Goal: Information Seeking & Learning: Get advice/opinions

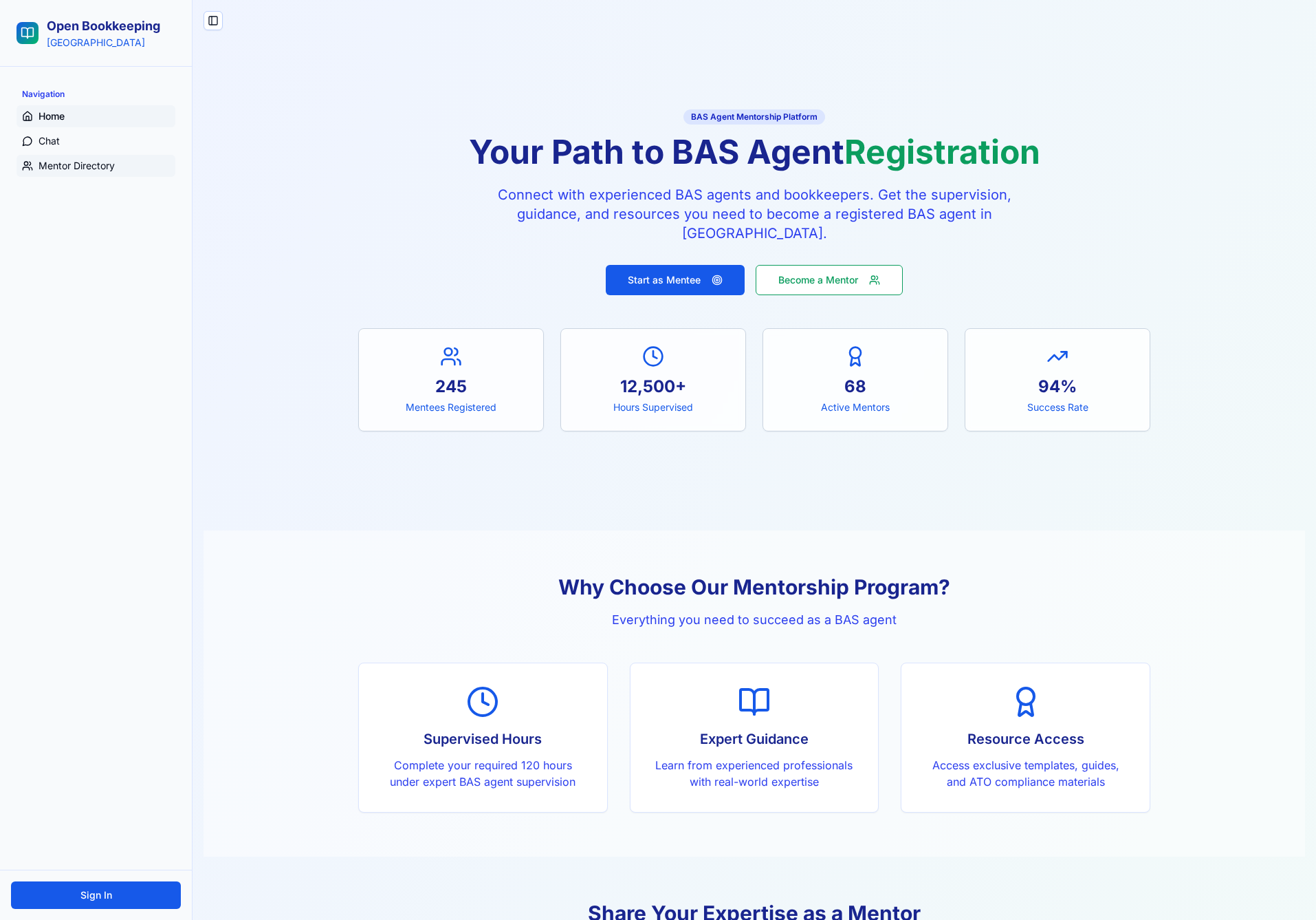
click at [93, 157] on link "Mentor Directory" at bounding box center [96, 166] width 159 height 22
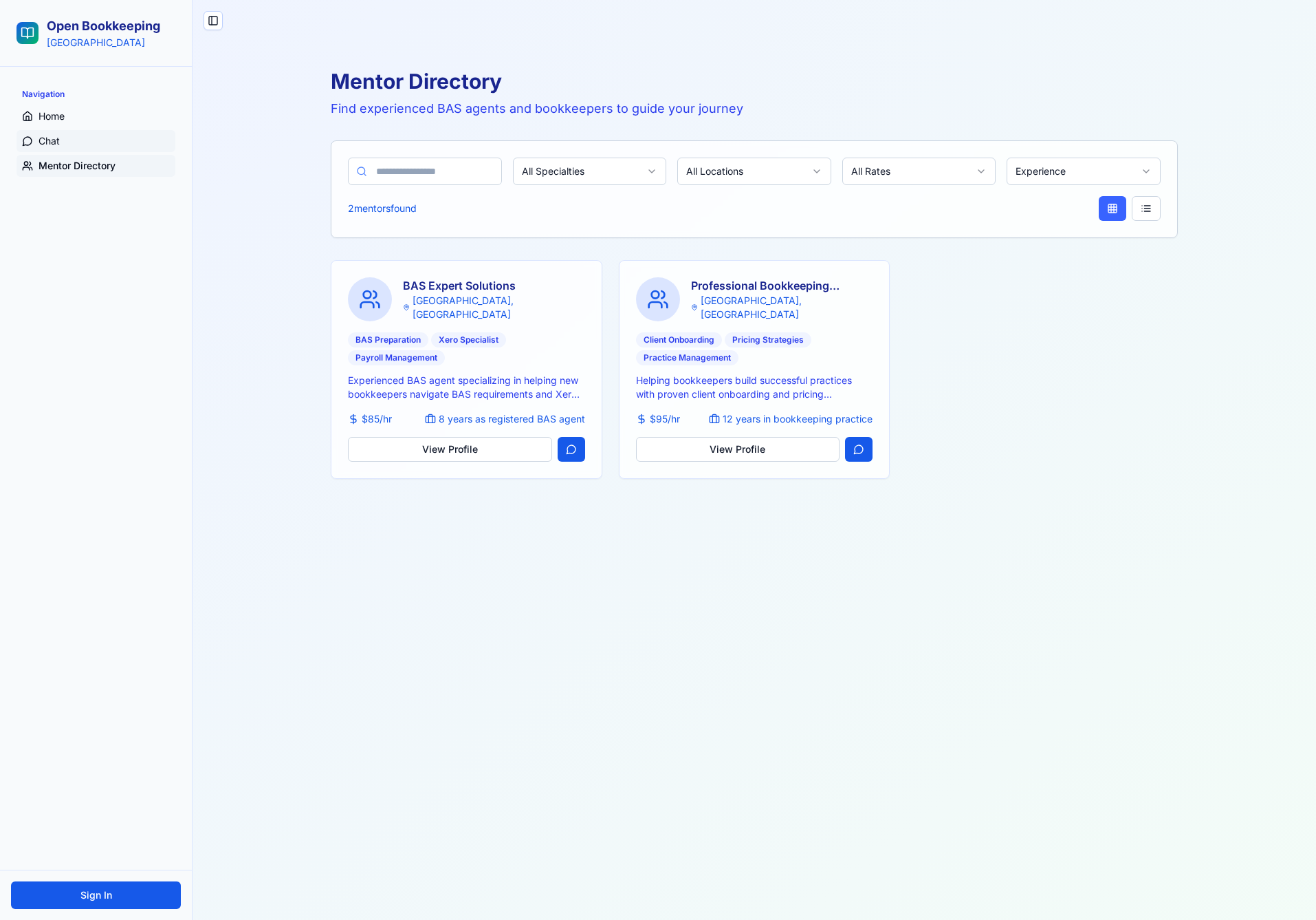
click at [109, 144] on link "Chat" at bounding box center [96, 140] width 159 height 22
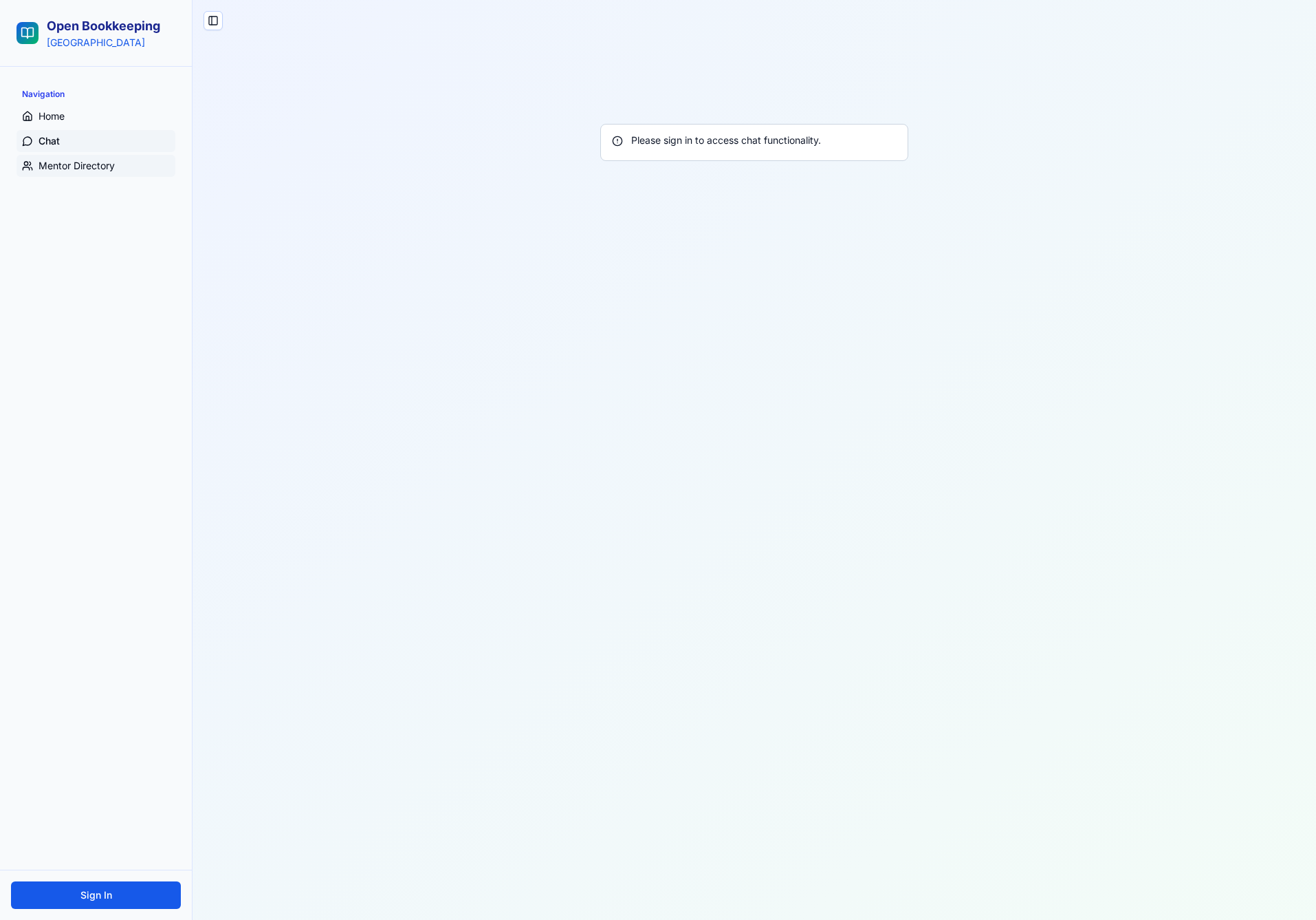
click at [31, 157] on link "Mentor Directory" at bounding box center [96, 166] width 159 height 22
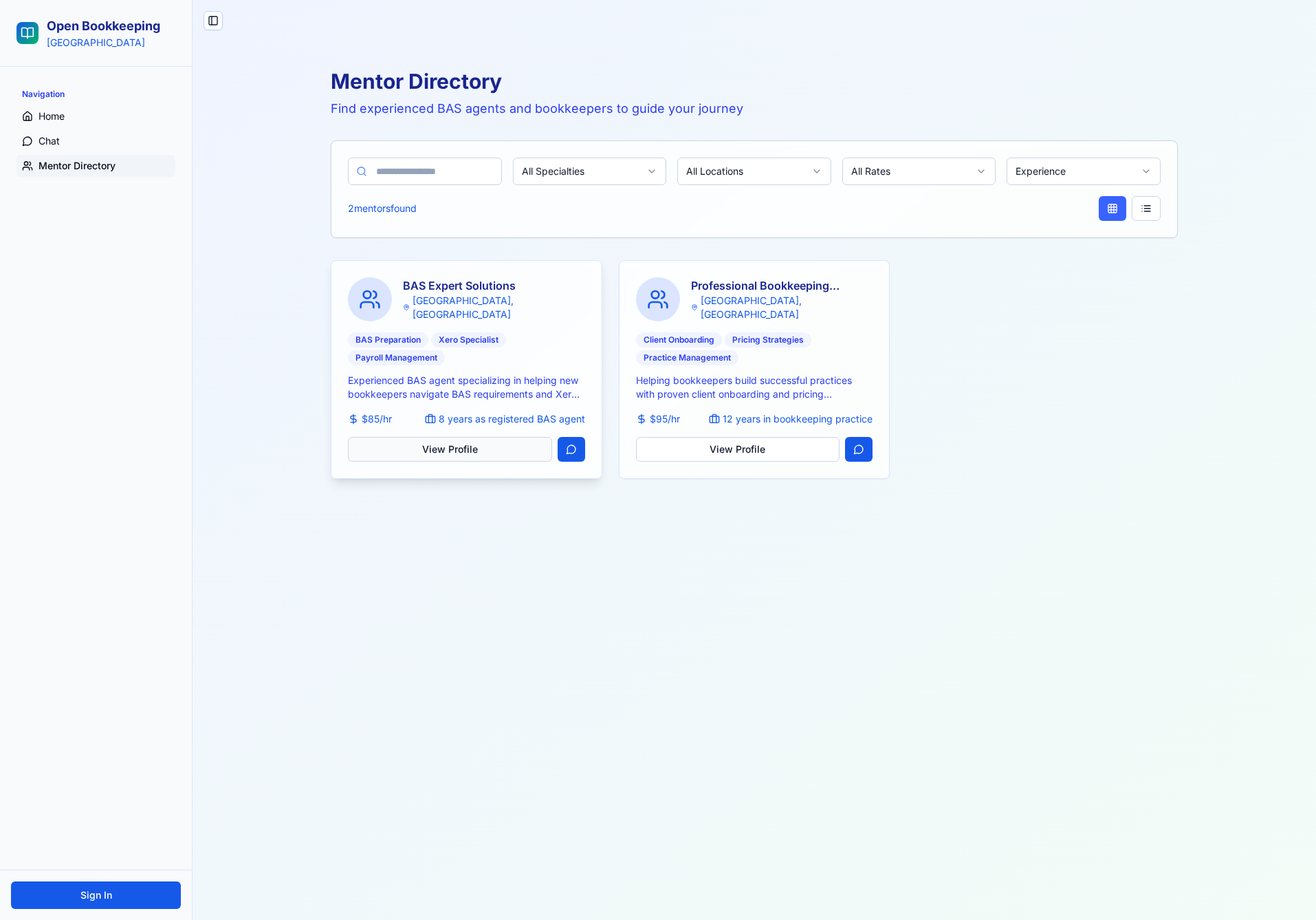
click at [412, 452] on button "View Profile" at bounding box center [450, 449] width 204 height 25
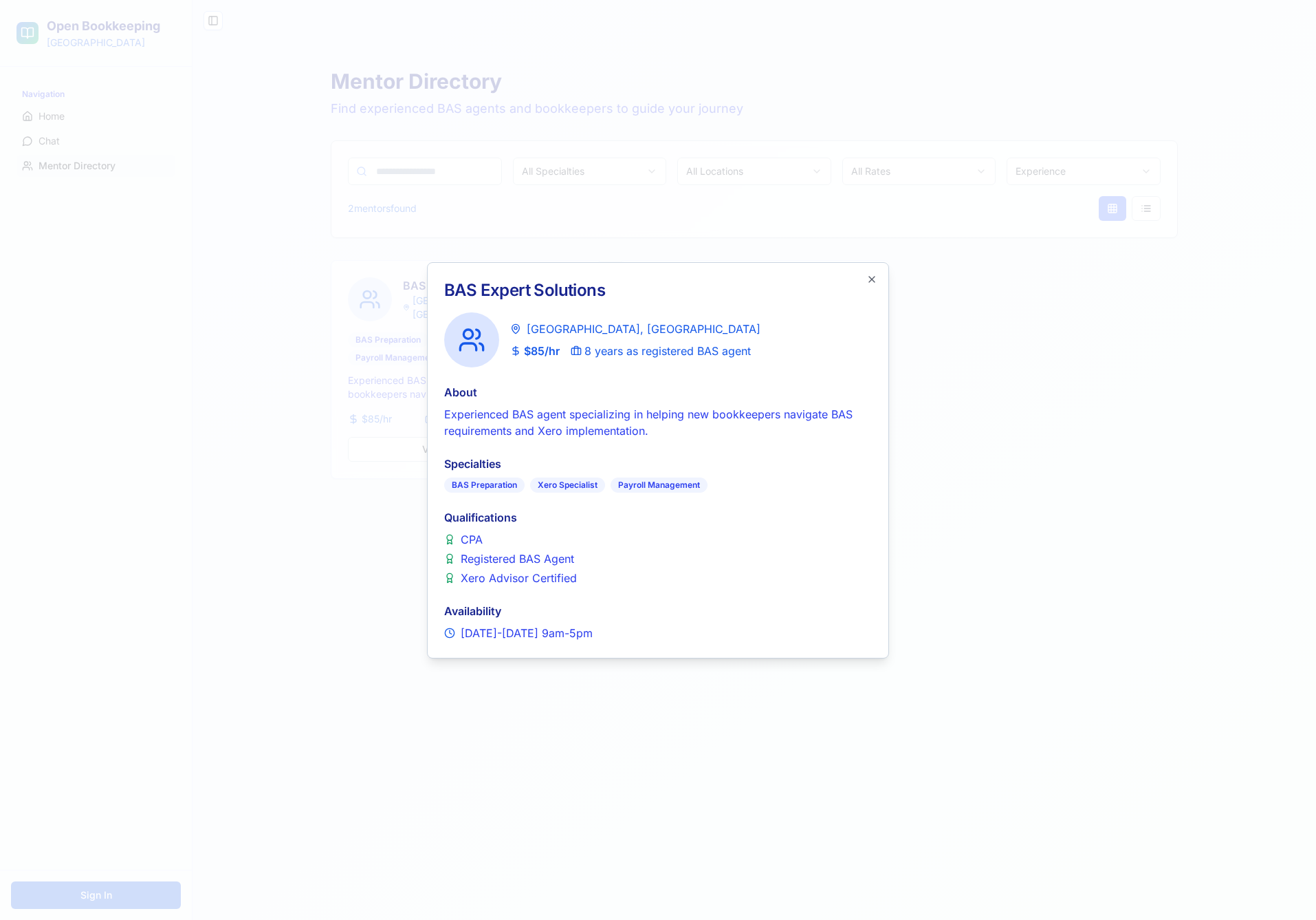
click at [377, 503] on div at bounding box center [658, 460] width 1316 height 920
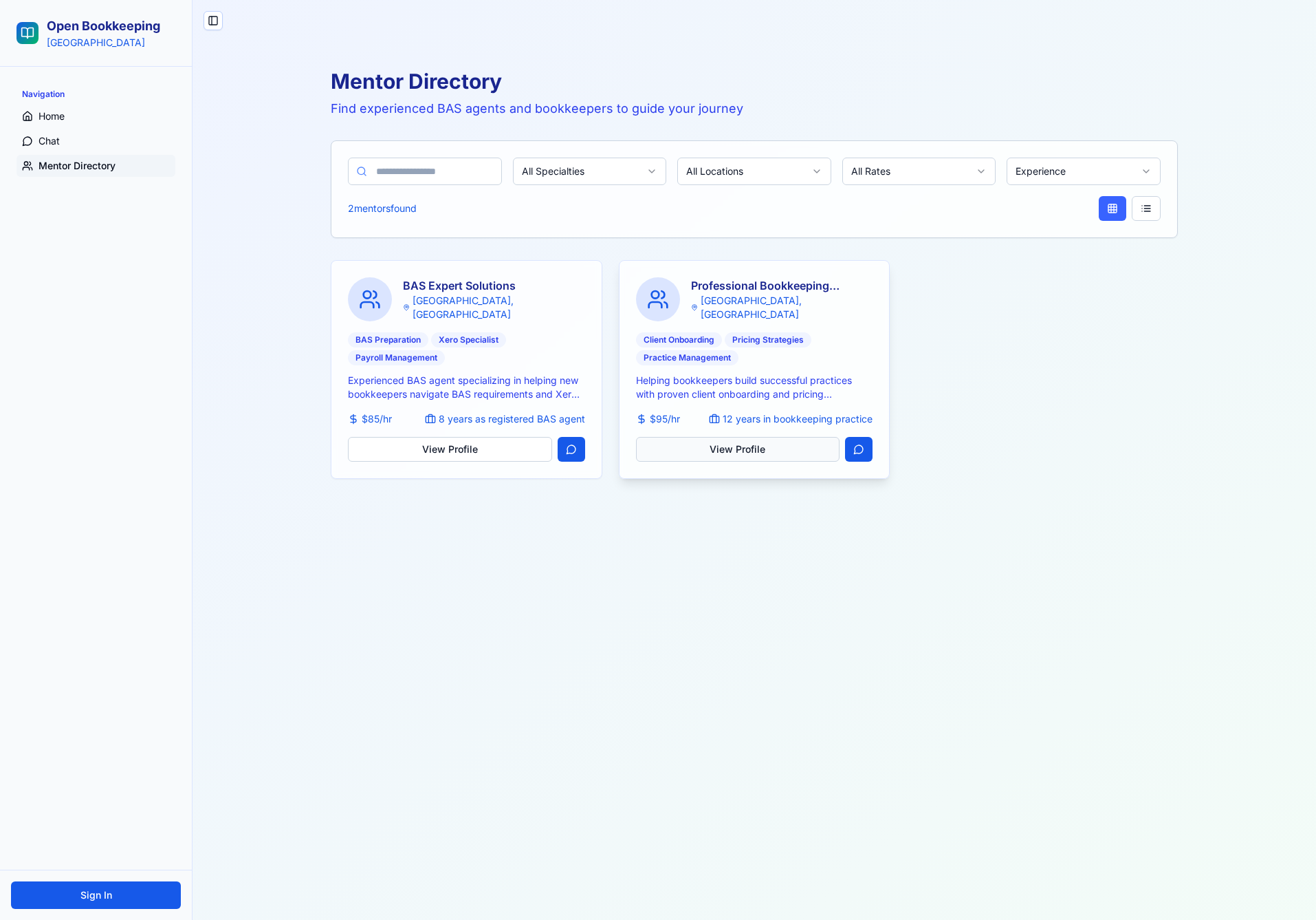
click at [738, 455] on button "View Profile" at bounding box center [738, 449] width 204 height 25
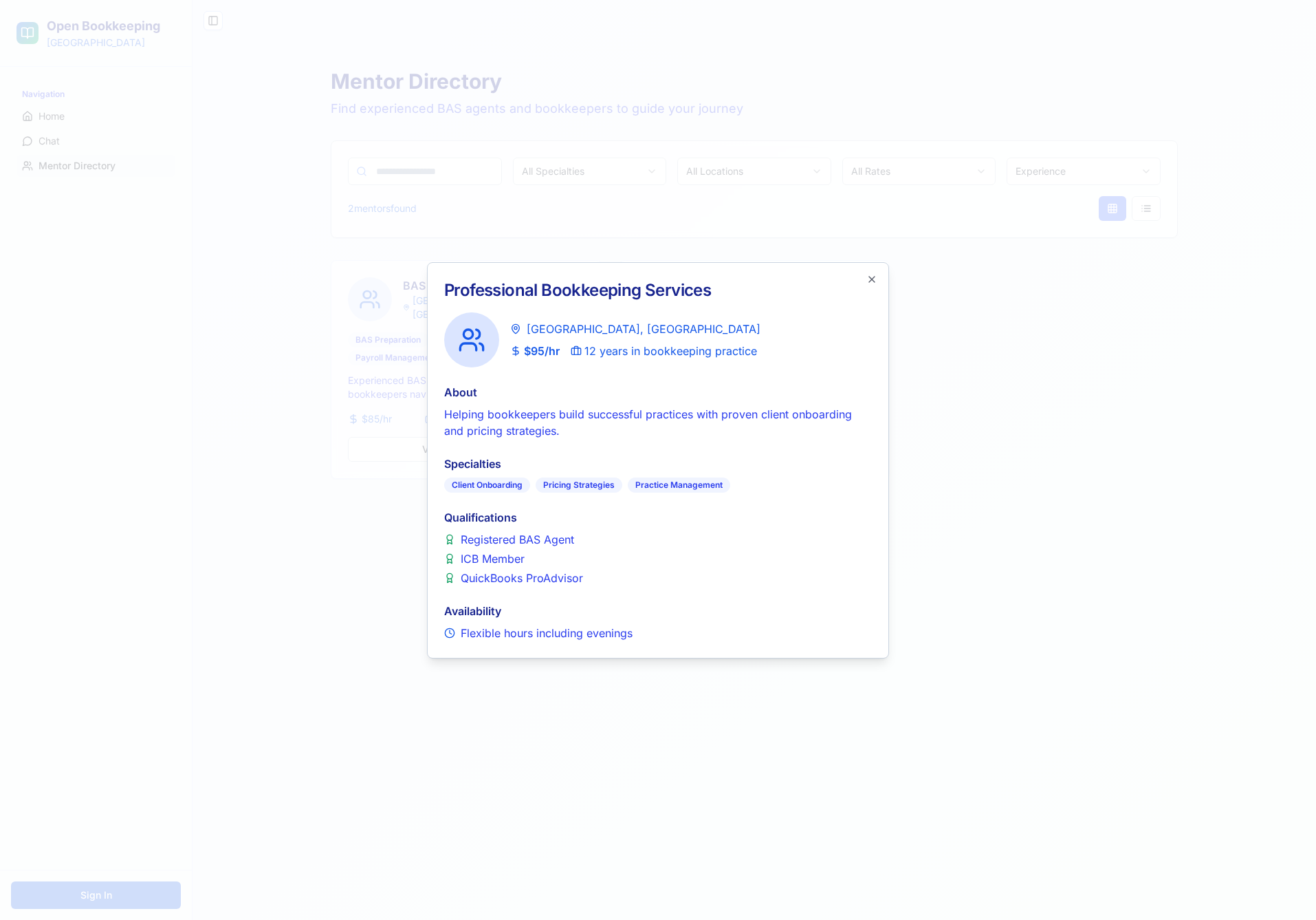
click at [357, 527] on div at bounding box center [658, 460] width 1316 height 920
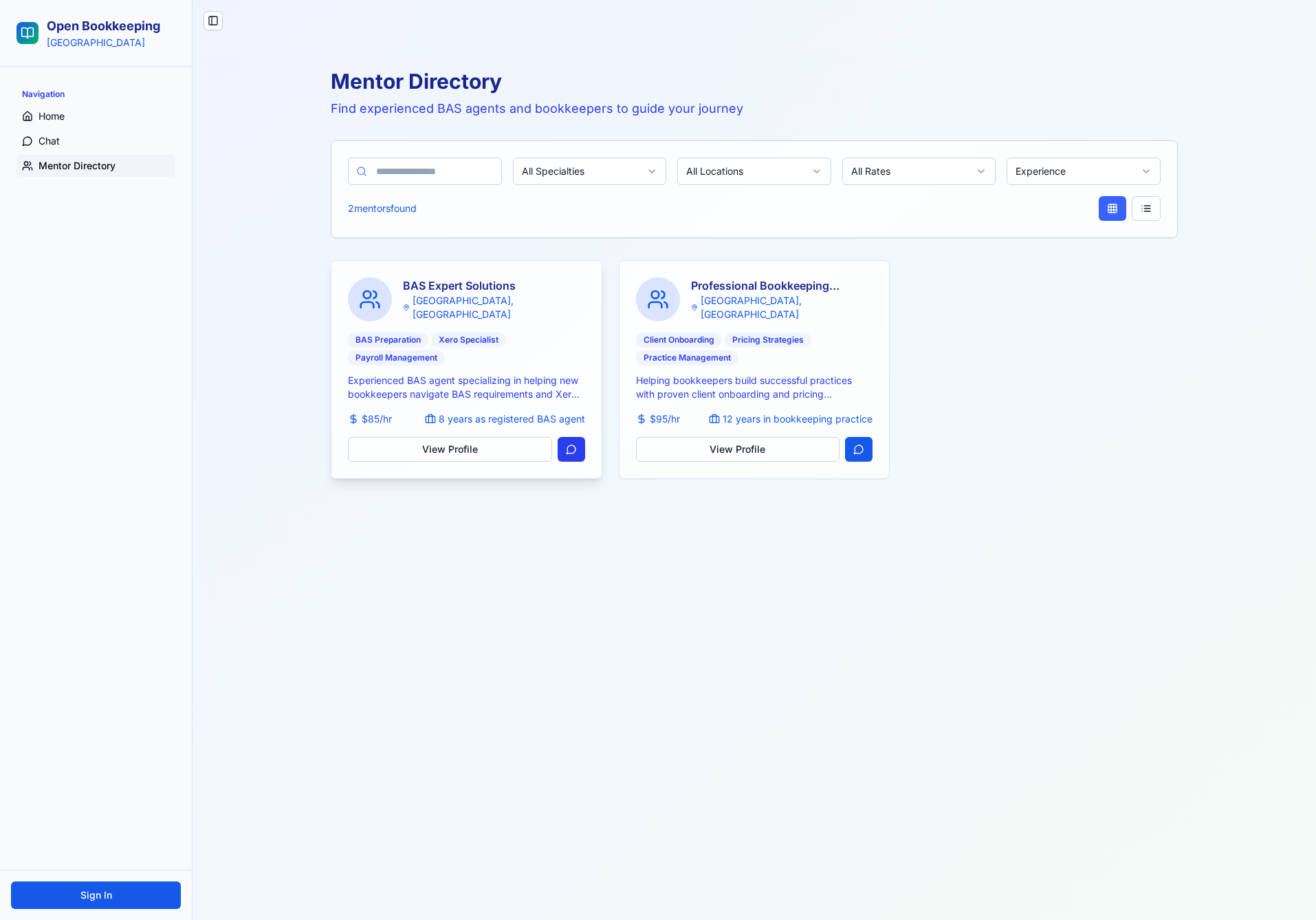
click at [568, 451] on button at bounding box center [571, 449] width 27 height 25
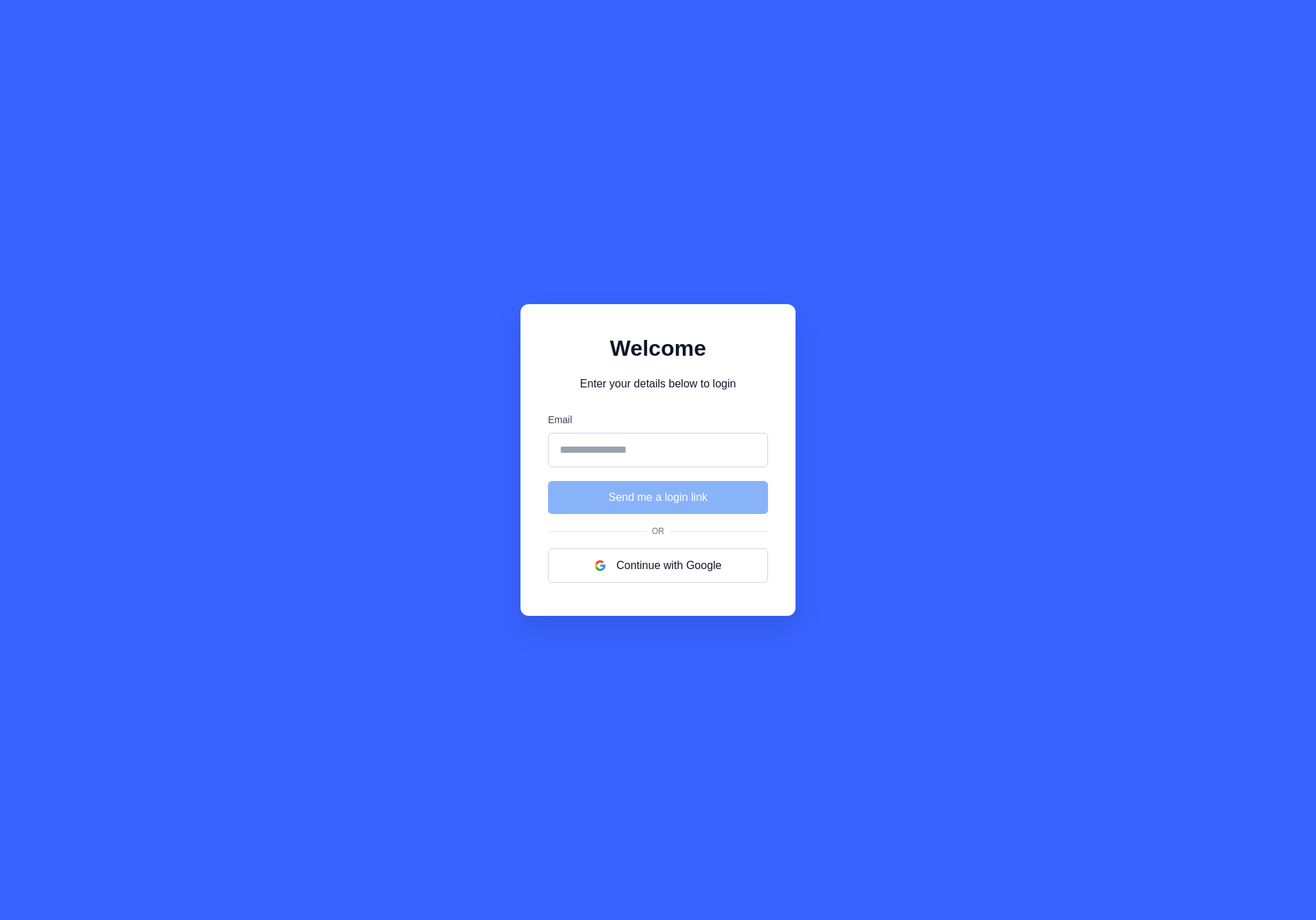
click at [888, 441] on div "Welcome Enter your details below to login Email Send me a login link Or Continu…" at bounding box center [658, 460] width 1316 height 920
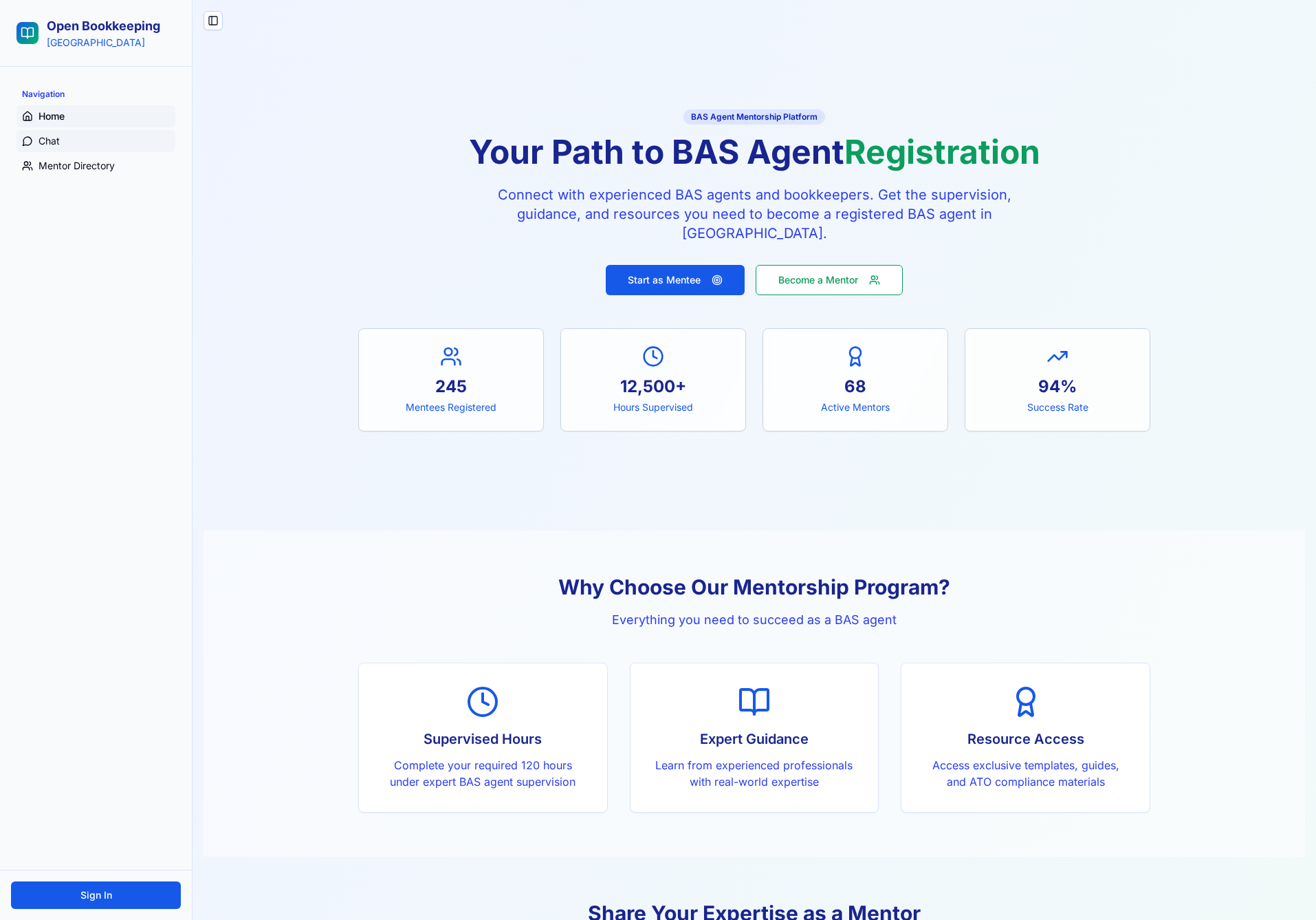
click at [96, 143] on link "Chat" at bounding box center [96, 140] width 159 height 22
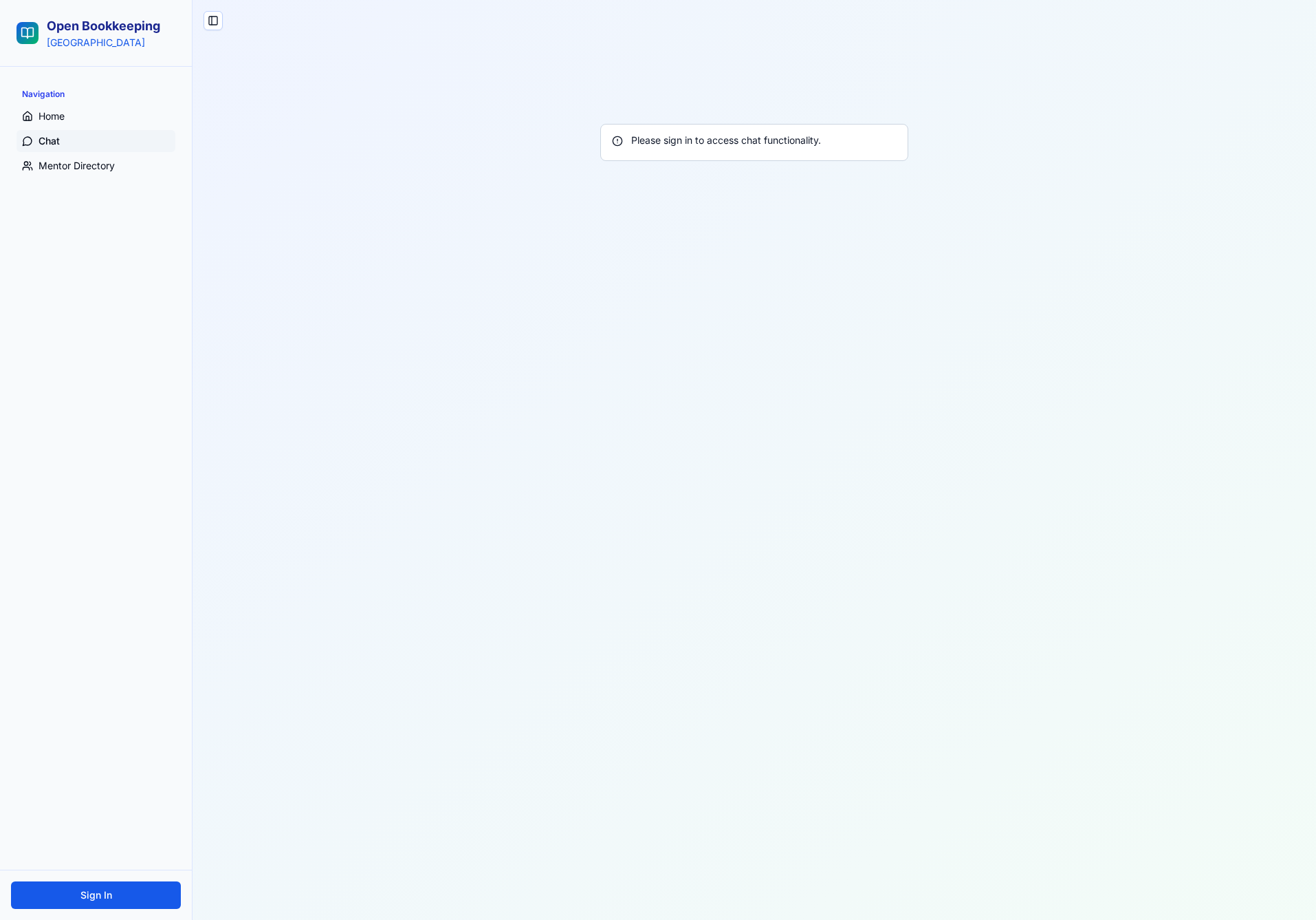
click at [98, 129] on ul "Home Chat Mentor Directory" at bounding box center [96, 140] width 159 height 72
click at [100, 120] on link "Home" at bounding box center [96, 116] width 159 height 22
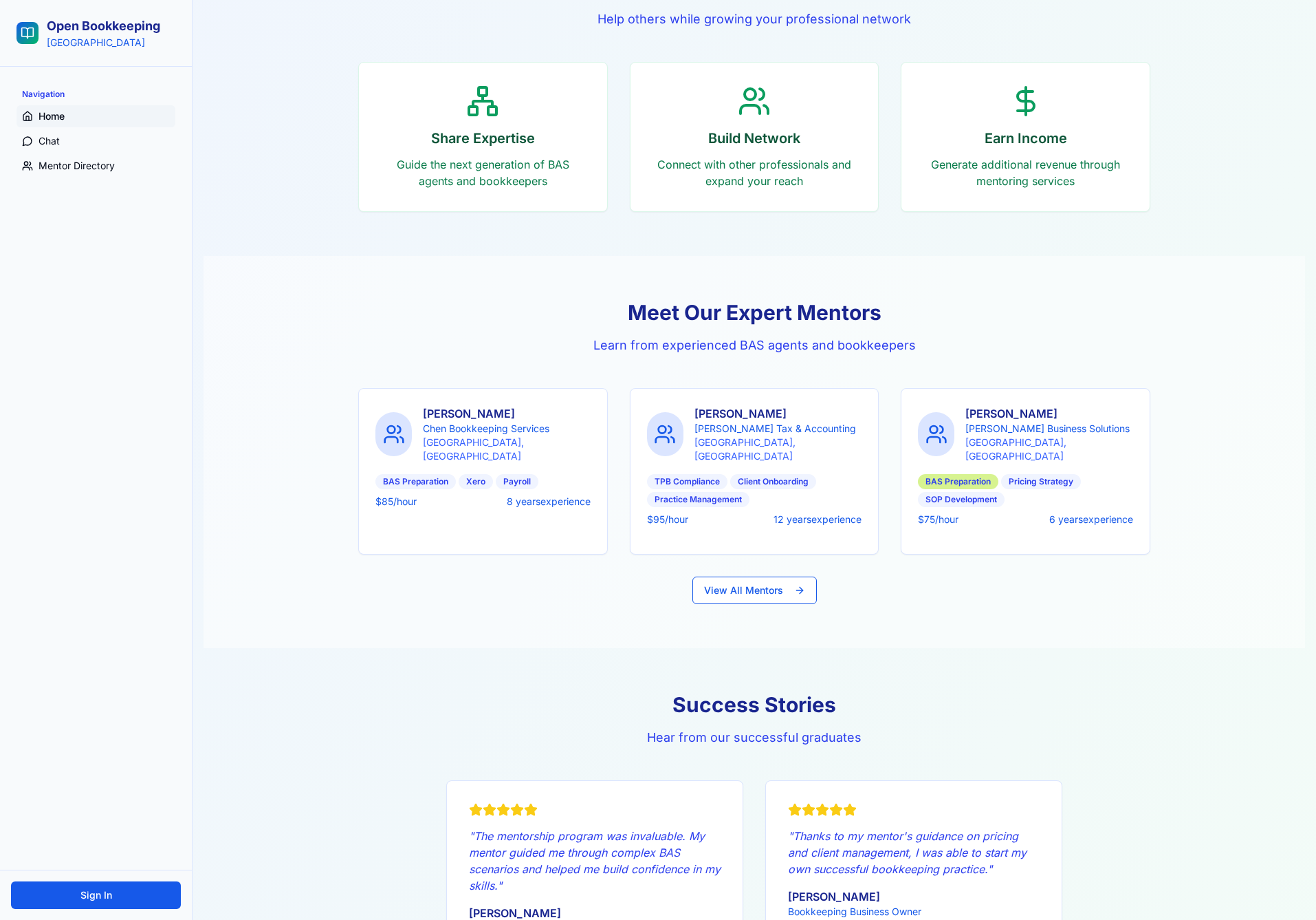
scroll to position [906, 0]
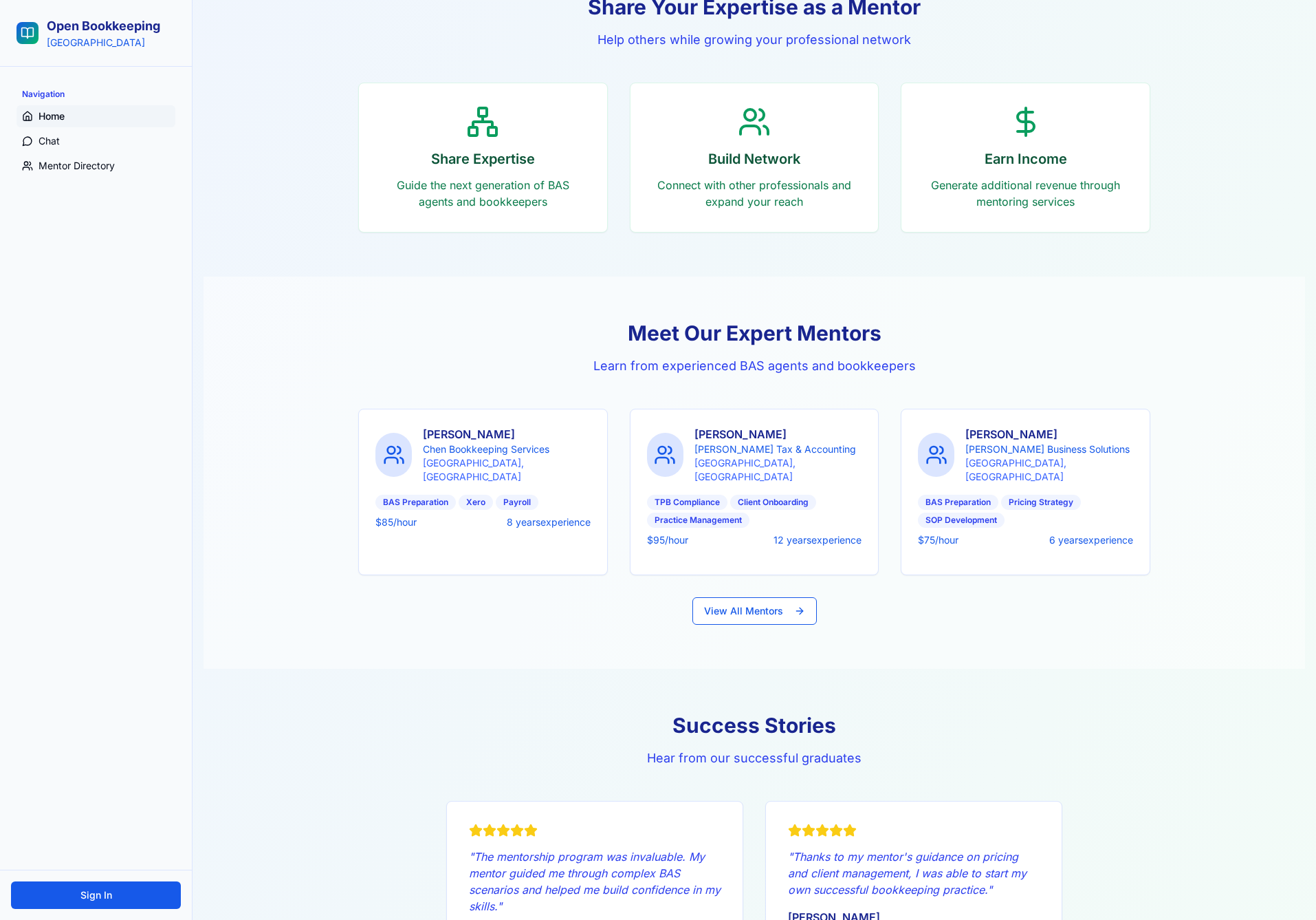
drag, startPoint x: 1042, startPoint y: 527, endPoint x: 1135, endPoint y: 526, distance: 93.0
click at [1133, 525] on div "Emma Rodriguez Rodriguez Business Solutions Brisbane, QLD BAS Preparation Prici…" at bounding box center [1026, 492] width 248 height 165
click at [1135, 526] on div "Emma Rodriguez Rodriguez Business Solutions Brisbane, QLD BAS Preparation Prici…" at bounding box center [1026, 492] width 248 height 165
drag, startPoint x: 1136, startPoint y: 527, endPoint x: 1044, endPoint y: 525, distance: 92.0
click at [1044, 525] on div "Emma Rodriguez Rodriguez Business Solutions Brisbane, QLD BAS Preparation Prici…" at bounding box center [1026, 492] width 248 height 165
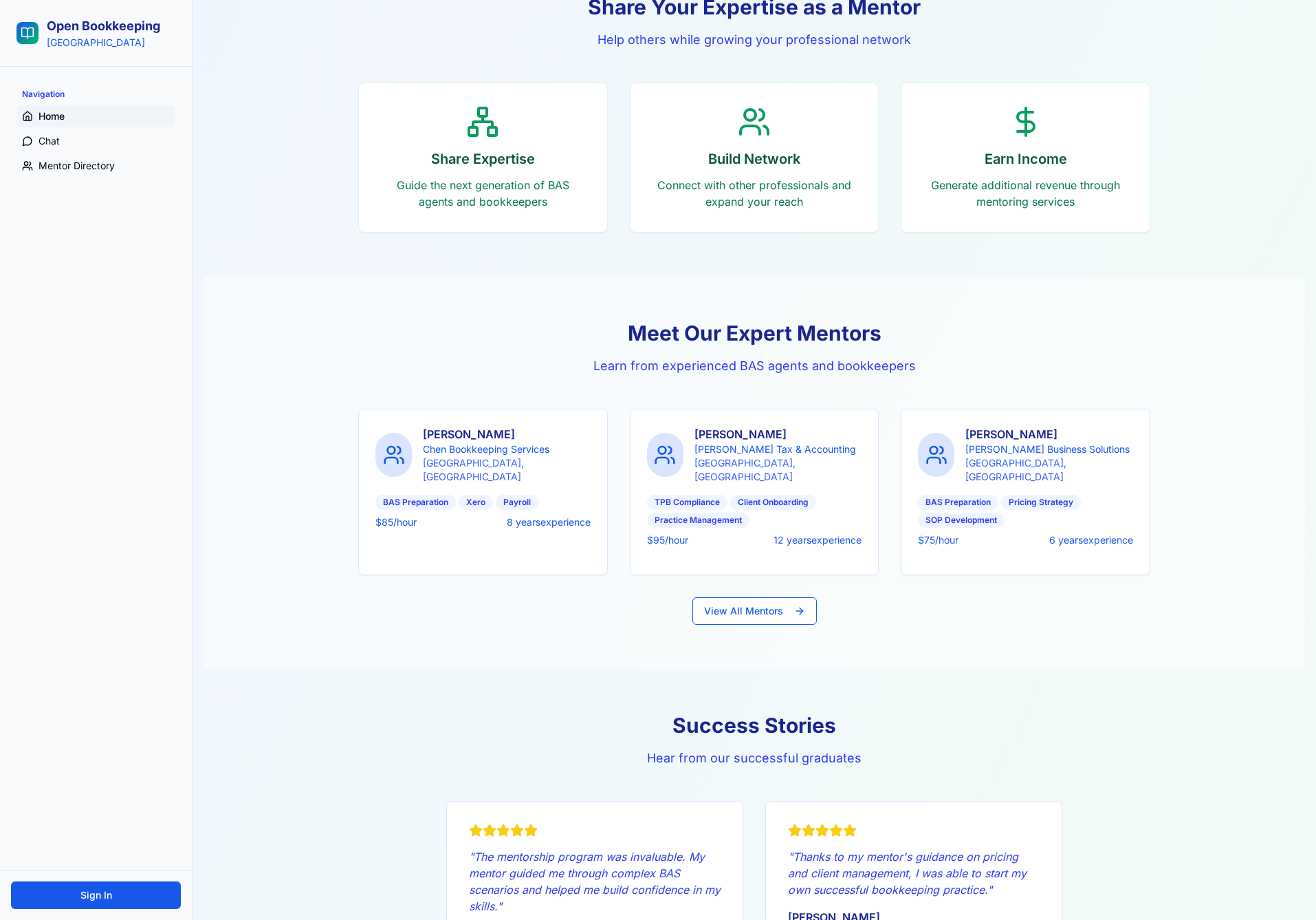
click at [1045, 533] on div "$ 75 /hour 6 years experience" at bounding box center [1026, 540] width 215 height 14
drag, startPoint x: 1045, startPoint y: 528, endPoint x: 1124, endPoint y: 528, distance: 79.0
click at [1124, 533] on span "6 years experience" at bounding box center [1090, 540] width 83 height 14
drag, startPoint x: 1136, startPoint y: 530, endPoint x: 1035, endPoint y: 528, distance: 101.0
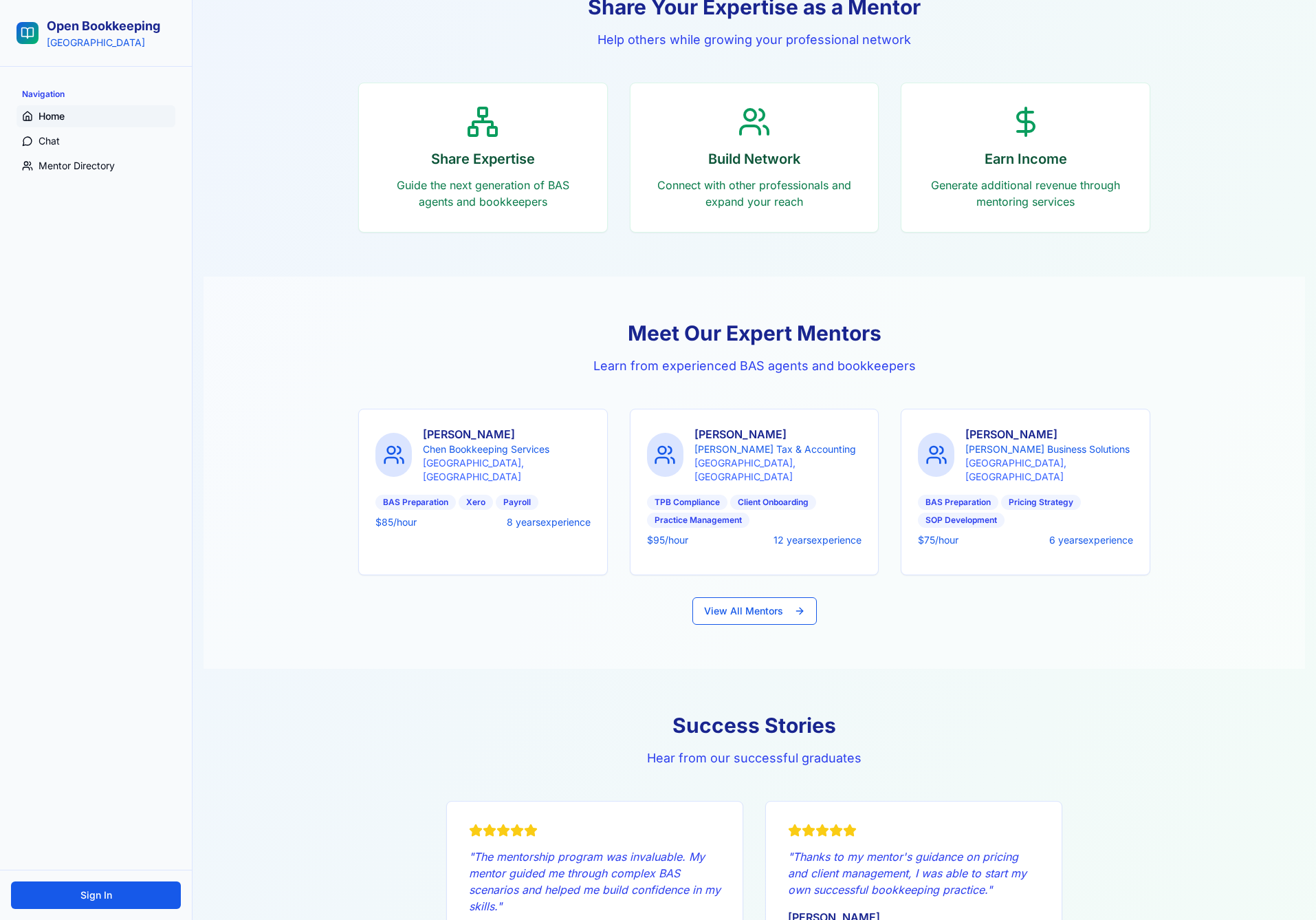
click at [1035, 528] on div "Emma Rodriguez Rodriguez Business Solutions Brisbane, QLD BAS Preparation Prici…" at bounding box center [1026, 492] width 248 height 165
click at [1051, 551] on div "Emma Rodriguez Rodriguez Business Solutions Brisbane, QLD BAS Preparation Prici…" at bounding box center [1026, 492] width 248 height 165
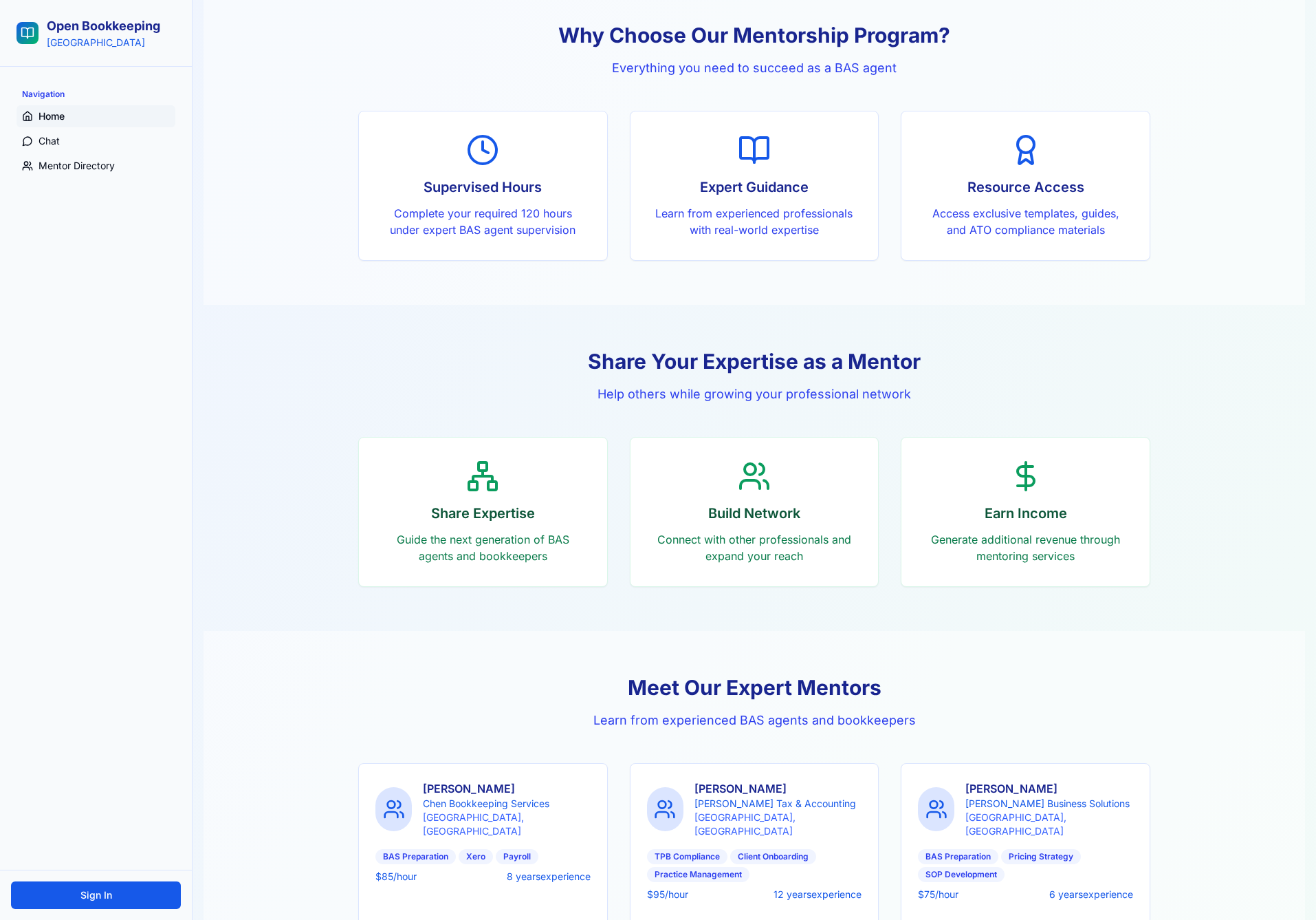
scroll to position [546, 0]
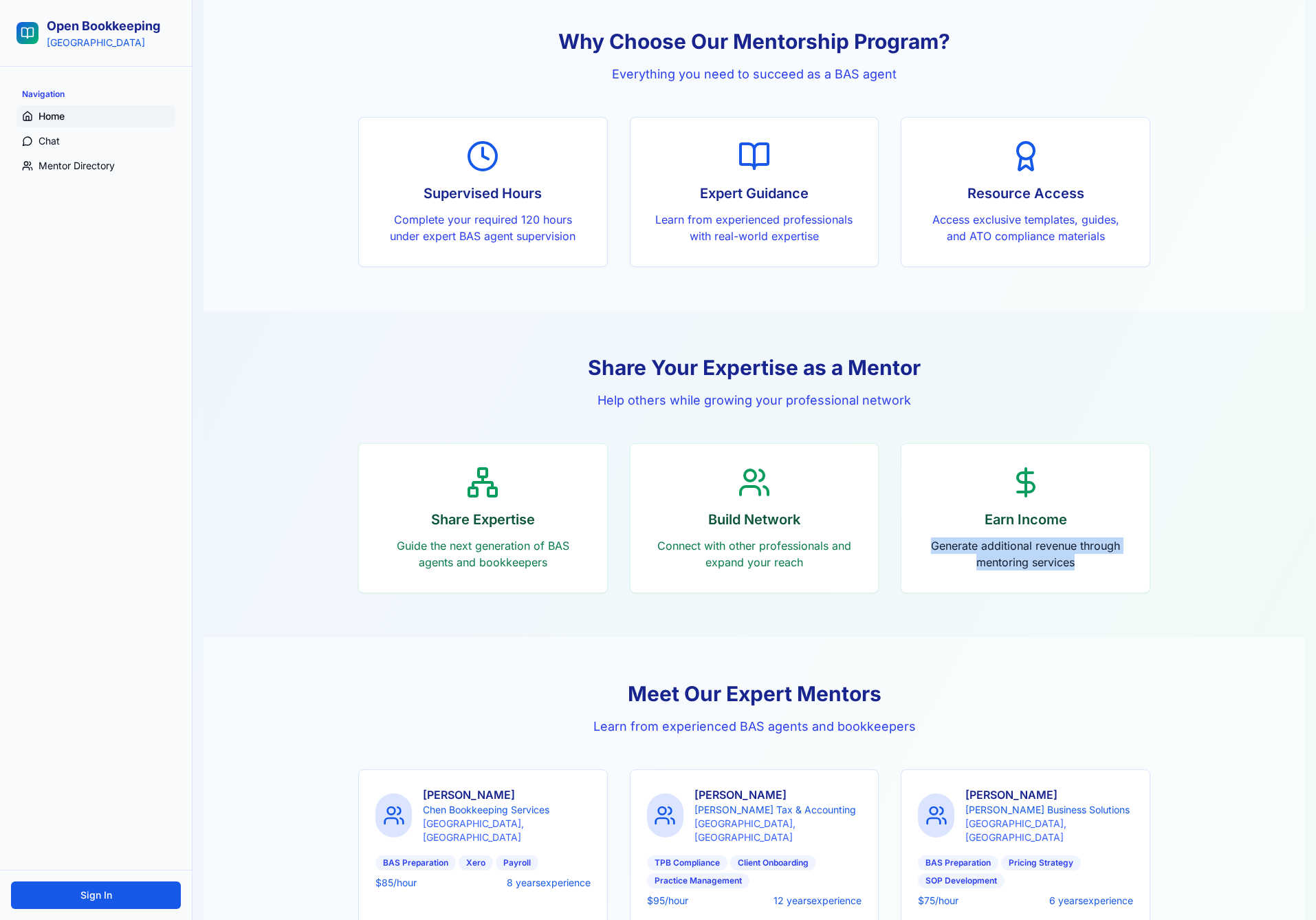
drag, startPoint x: 1111, startPoint y: 573, endPoint x: 929, endPoint y: 549, distance: 183.6
click at [929, 549] on div "Earn Income Generate additional revenue through mentoring services" at bounding box center [1026, 517] width 248 height 148
click at [929, 549] on p "Generate additional revenue through mentoring services" at bounding box center [1026, 554] width 204 height 33
drag, startPoint x: 933, startPoint y: 546, endPoint x: 1092, endPoint y: 569, distance: 160.7
click at [1092, 569] on p "Generate additional revenue through mentoring services" at bounding box center [1026, 554] width 204 height 33
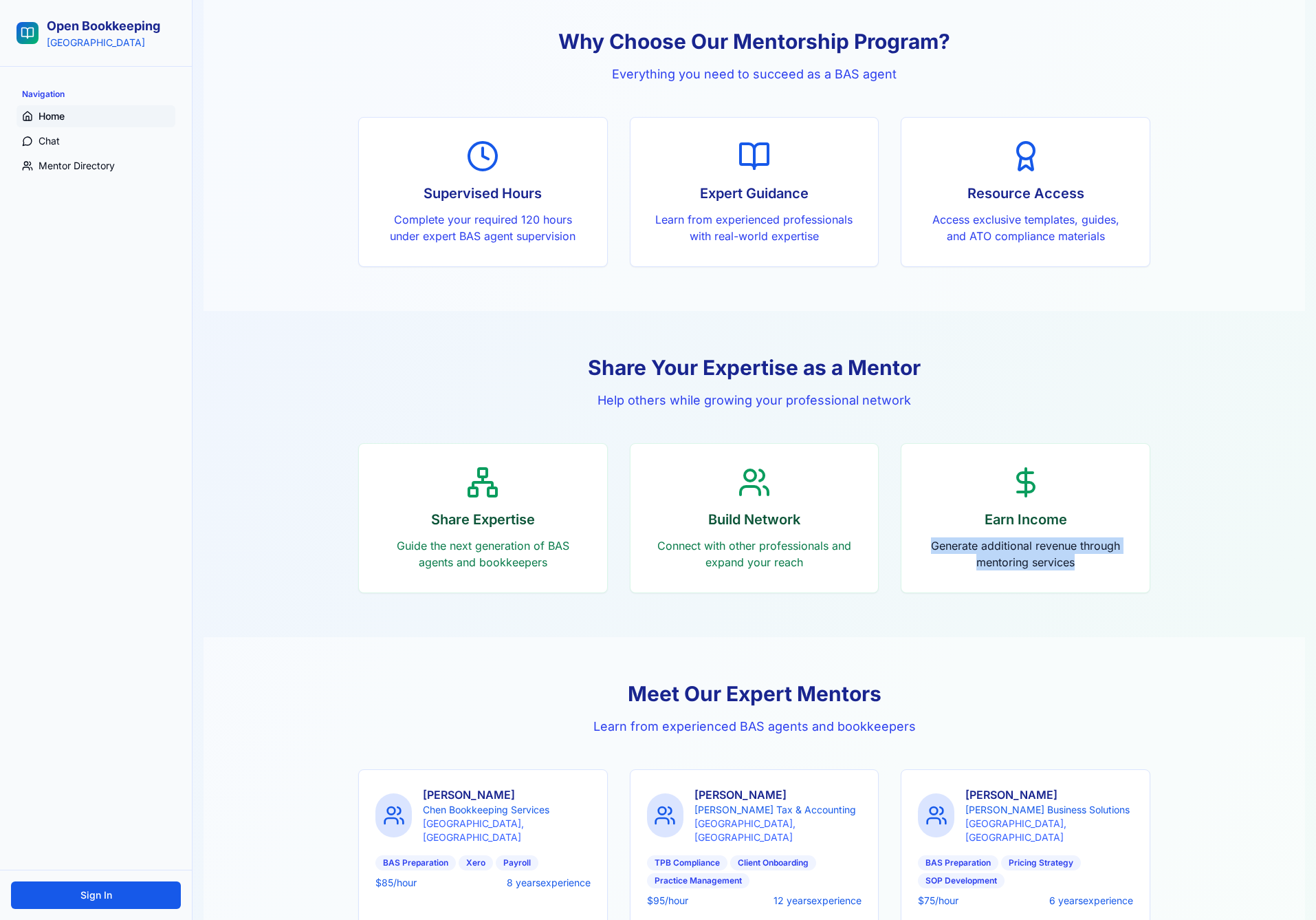
click at [1093, 569] on p "Generate additional revenue through mentoring services" at bounding box center [1026, 554] width 204 height 33
drag, startPoint x: 1094, startPoint y: 569, endPoint x: 932, endPoint y: 548, distance: 163.4
click at [932, 548] on p "Generate additional revenue through mentoring services" at bounding box center [1026, 554] width 204 height 33
click at [962, 555] on p "Generate additional revenue through mentoring services" at bounding box center [1026, 554] width 204 height 33
drag, startPoint x: 927, startPoint y: 550, endPoint x: 1097, endPoint y: 568, distance: 171.0
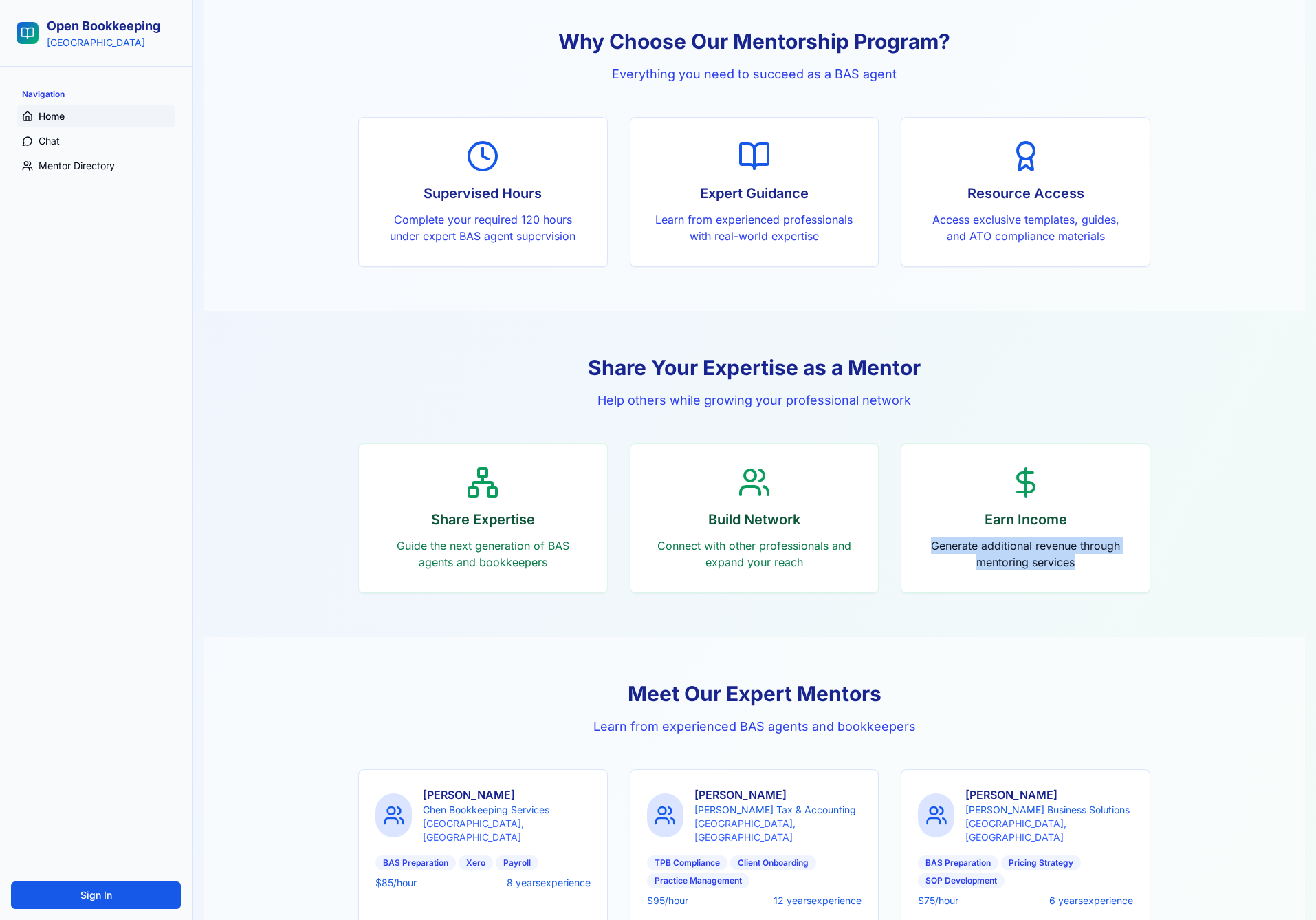
click at [1096, 568] on p "Generate additional revenue through mentoring services" at bounding box center [1026, 554] width 204 height 33
click at [1097, 569] on p "Generate additional revenue through mentoring services" at bounding box center [1026, 554] width 204 height 33
drag, startPoint x: 1083, startPoint y: 564, endPoint x: 934, endPoint y: 549, distance: 149.8
click at [935, 549] on p "Generate additional revenue through mentoring services" at bounding box center [1026, 554] width 204 height 33
click at [934, 549] on p "Generate additional revenue through mentoring services" at bounding box center [1026, 554] width 204 height 33
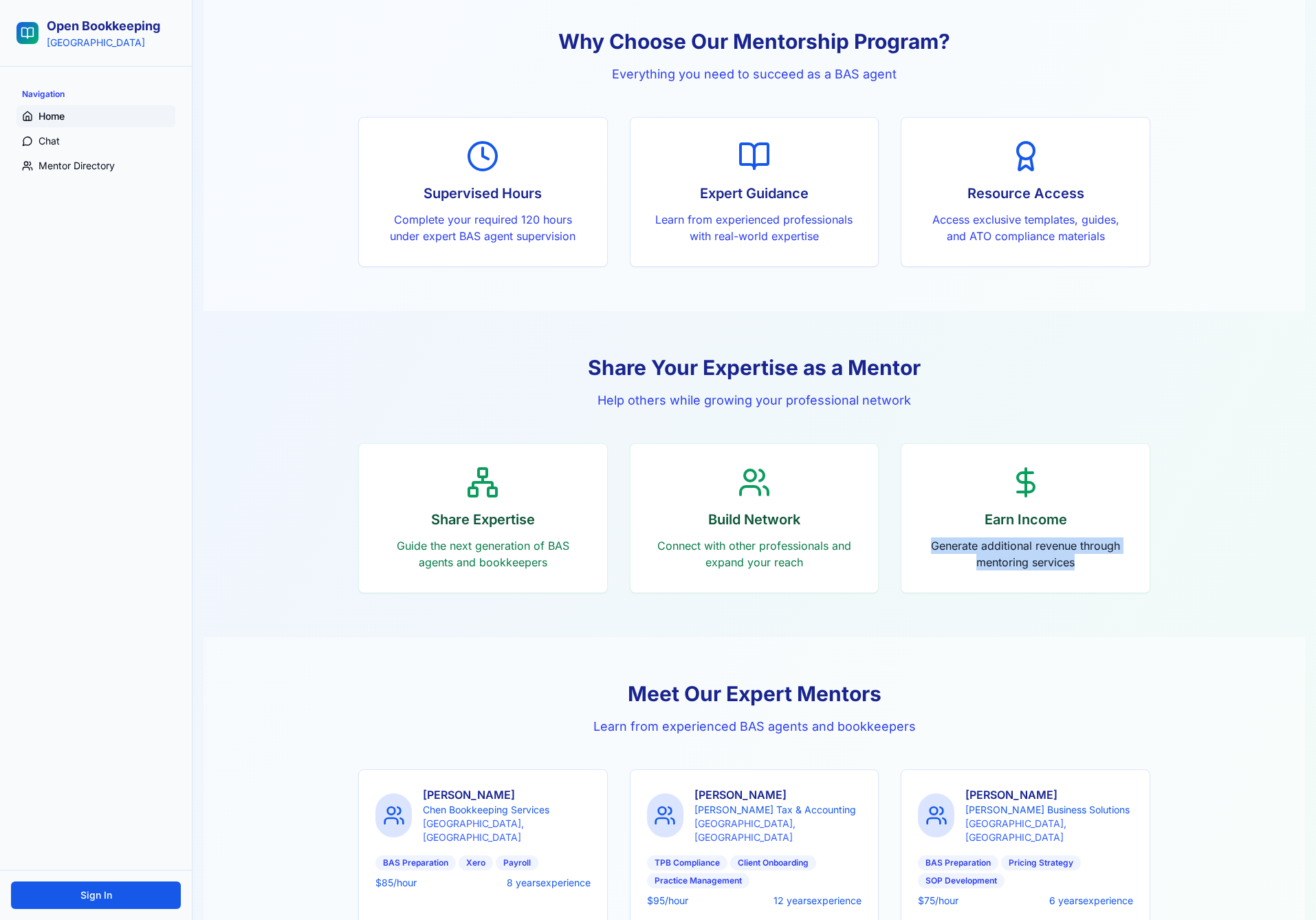
drag, startPoint x: 933, startPoint y: 547, endPoint x: 1098, endPoint y: 567, distance: 166.2
click at [1098, 567] on p "Generate additional revenue through mentoring services" at bounding box center [1026, 554] width 204 height 33
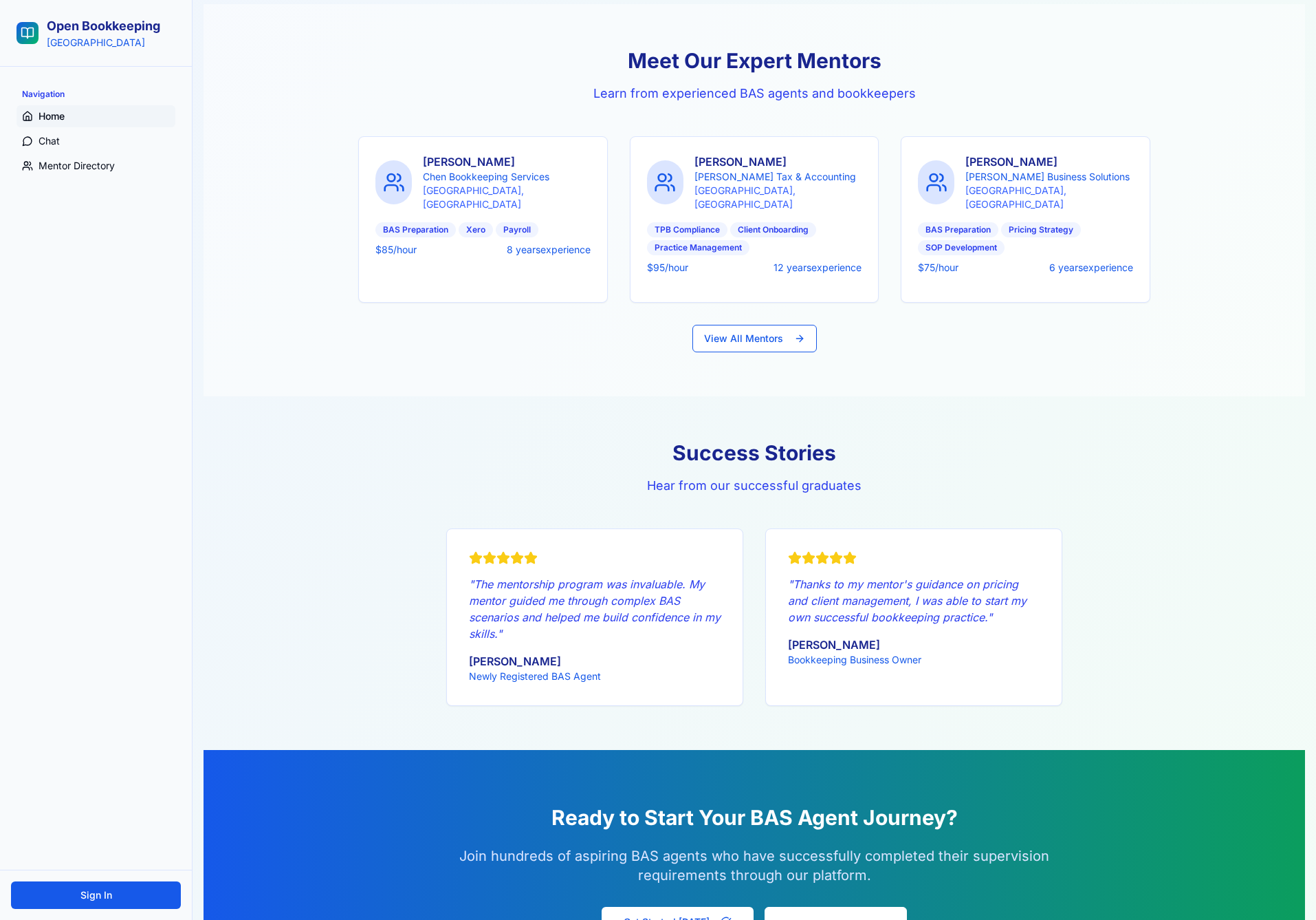
scroll to position [1248, 0]
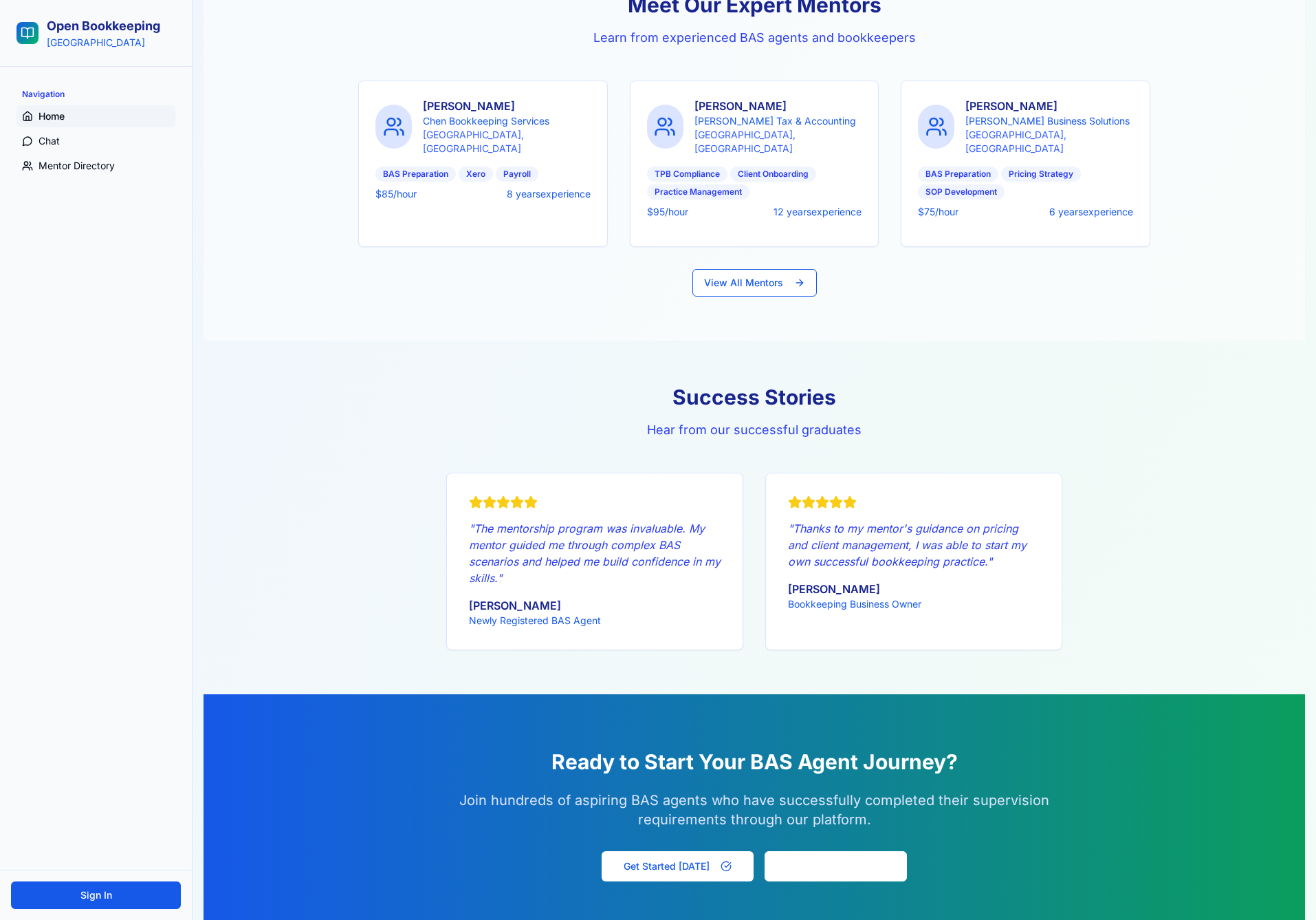
click at [1109, 445] on section "Success Stories Hear from our successful graduates " The mentorship program was…" at bounding box center [754, 517] width 1102 height 353
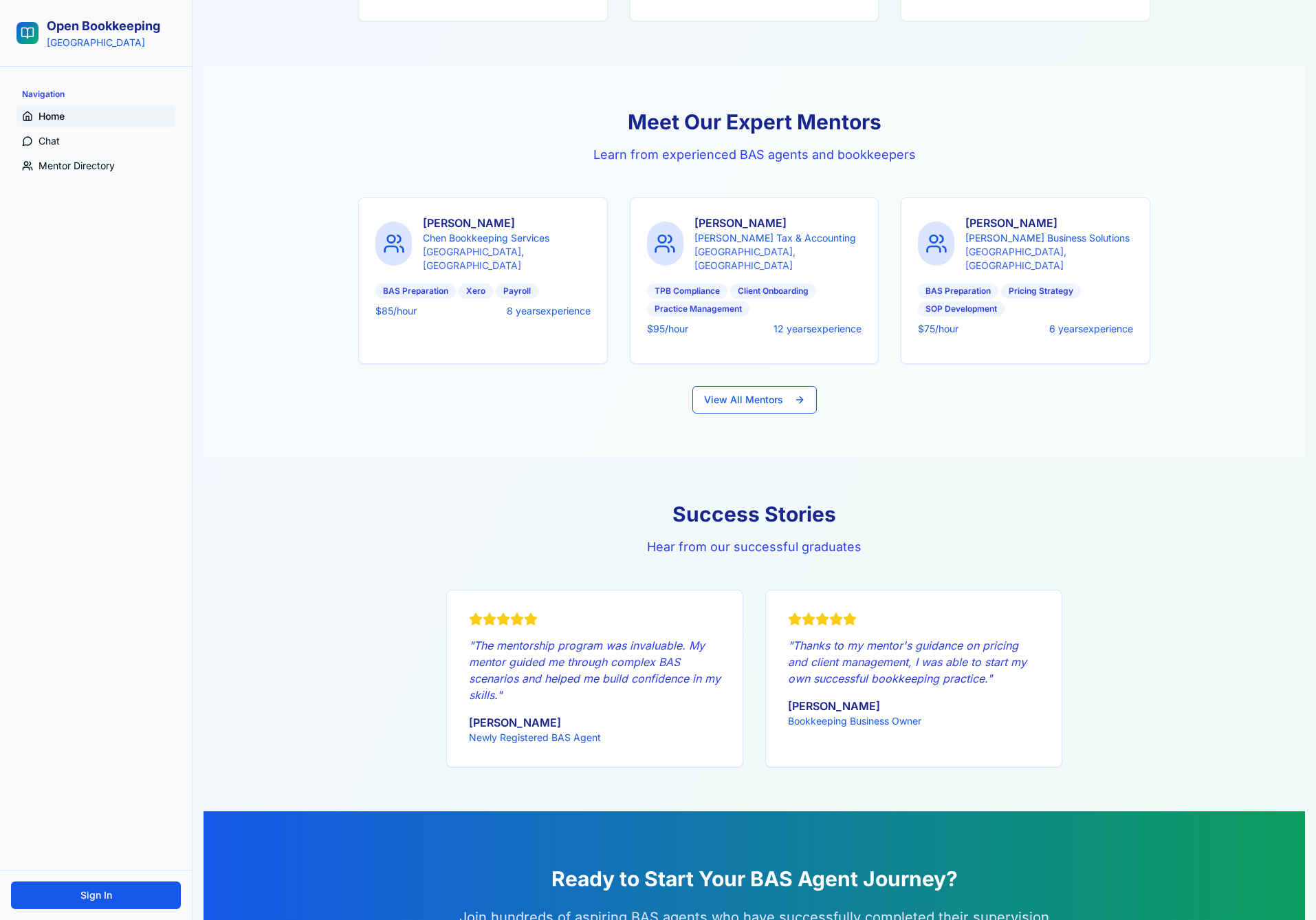
scroll to position [1103, 0]
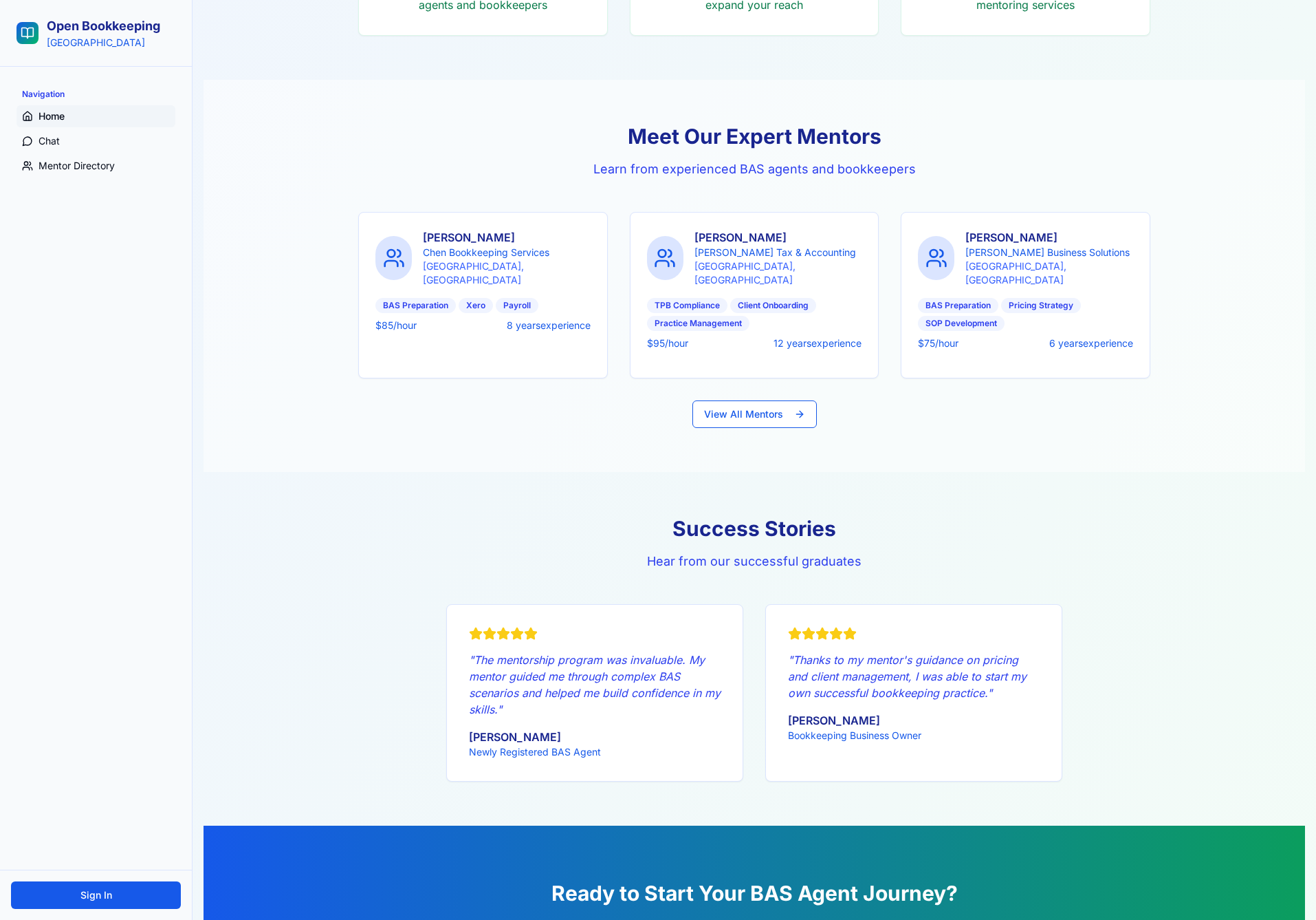
click at [987, 337] on div "$ 75 /hour 6 years experience" at bounding box center [1026, 344] width 215 height 14
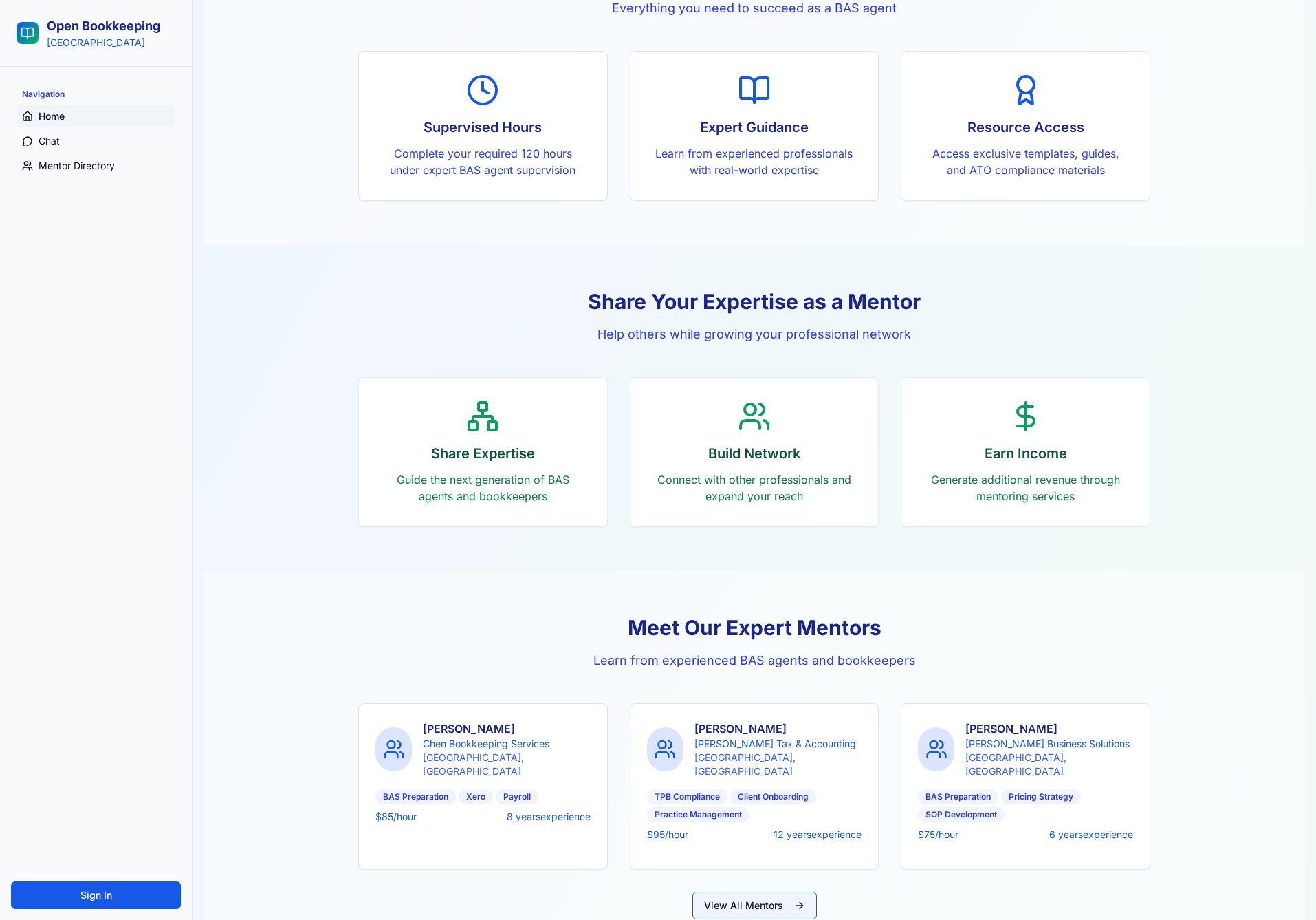
click at [725, 899] on button "View All Mentors" at bounding box center [755, 905] width 125 height 27
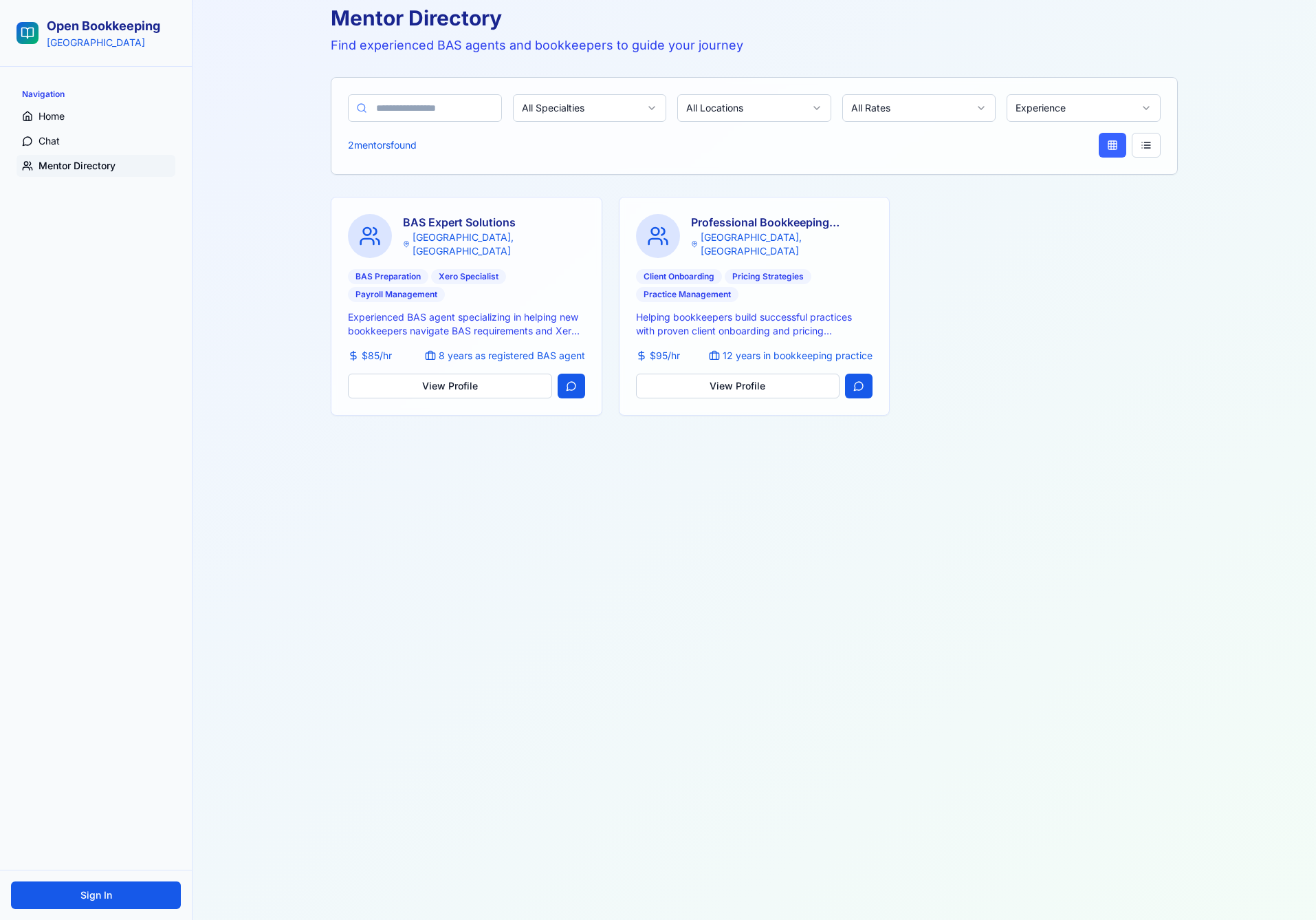
click at [631, 494] on div "Mentor Directory Find experienced BAS agents and bookkeepers to guide your jour…" at bounding box center [754, 449] width 1102 height 920
click at [579, 406] on div "BAS Expert Solutions Melbourne, VIC BAS Preparation Xero Specialist Payroll Man…" at bounding box center [466, 305] width 270 height 217
click at [578, 394] on button at bounding box center [571, 386] width 27 height 25
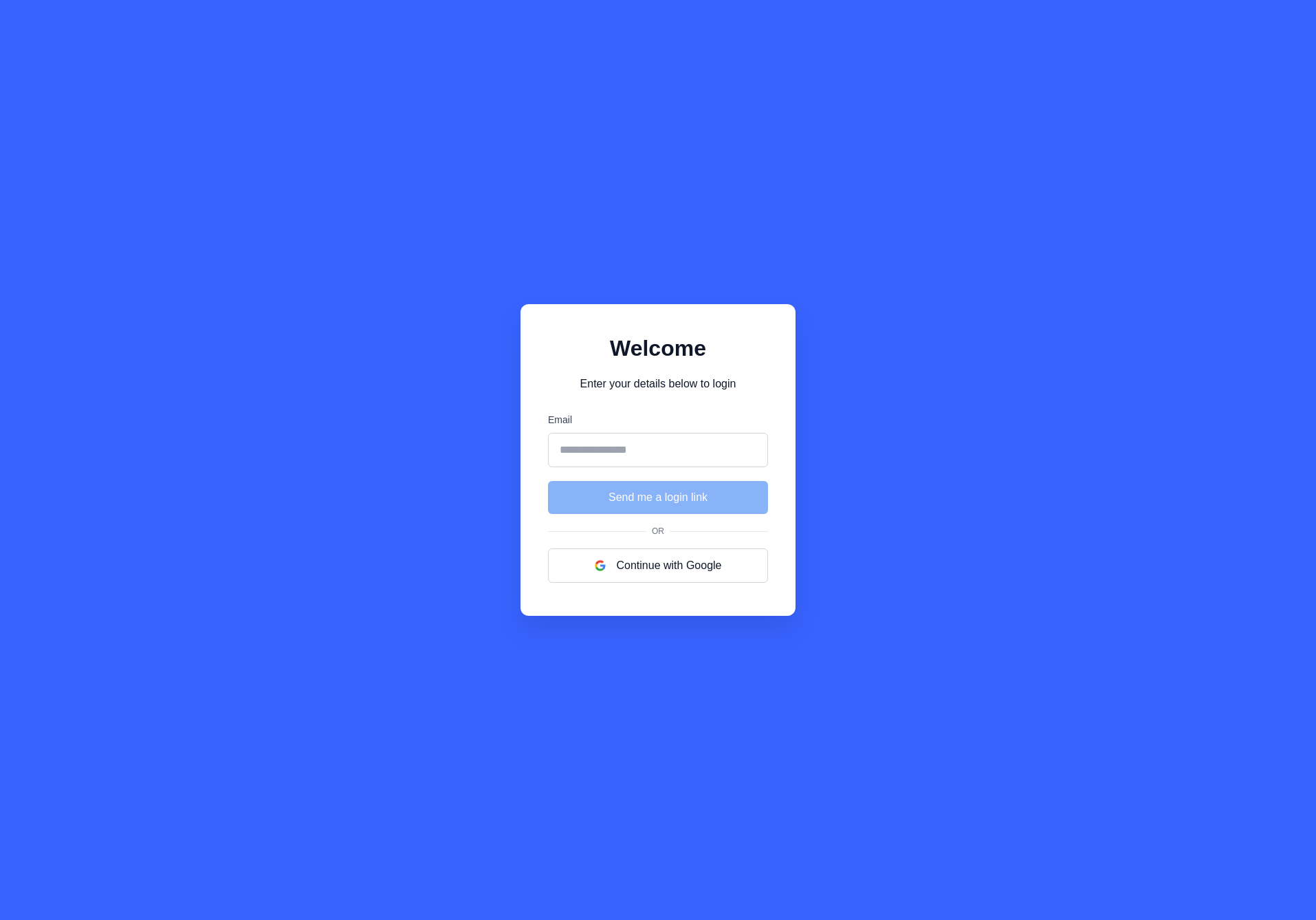
click at [912, 501] on div "Welcome Enter your details below to login Email Send me a login link Or Continu…" at bounding box center [658, 460] width 1316 height 920
